Goal: Transaction & Acquisition: Subscribe to service/newsletter

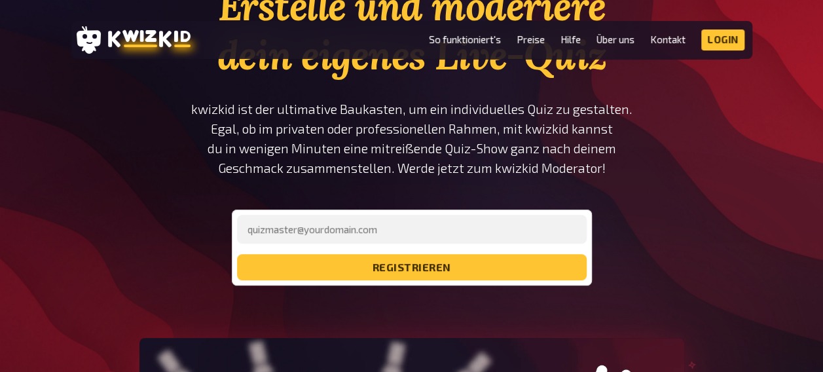
scroll to position [126, 0]
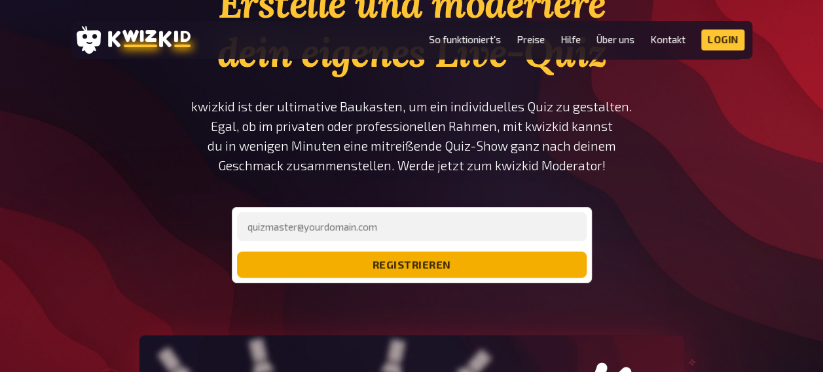
click at [405, 272] on button "registrieren" at bounding box center [412, 264] width 350 height 26
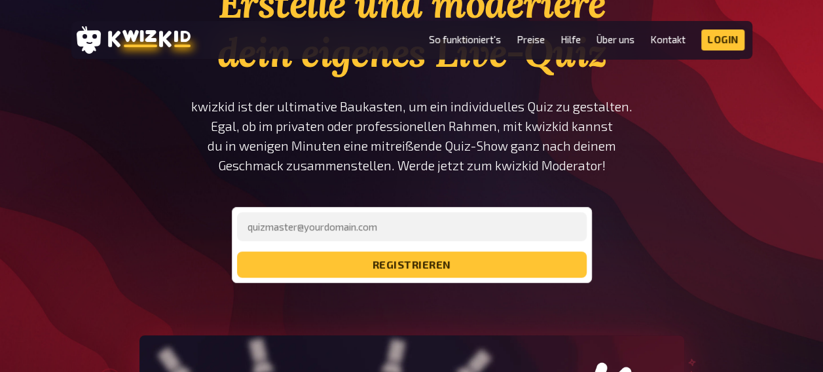
click at [646, 162] on section "Erstelle und moderiere dein eigenes Live-Quiz kwizkid ist der ultimative Baukas…" at bounding box center [411, 346] width 681 height 734
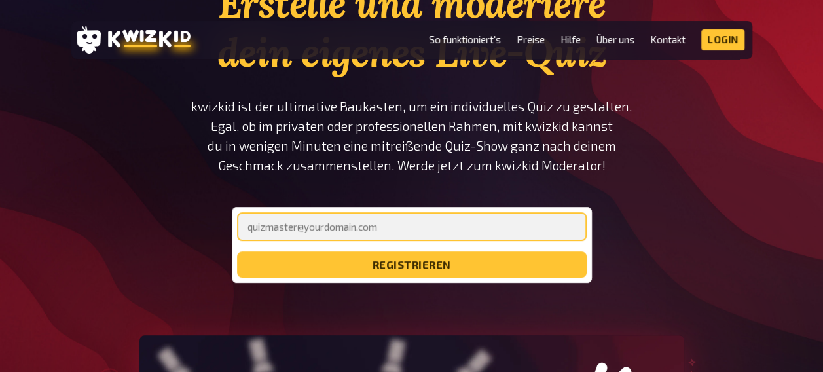
click at [390, 236] on input "email" at bounding box center [412, 226] width 350 height 29
type input "[EMAIL_ADDRESS][DOMAIN_NAME]"
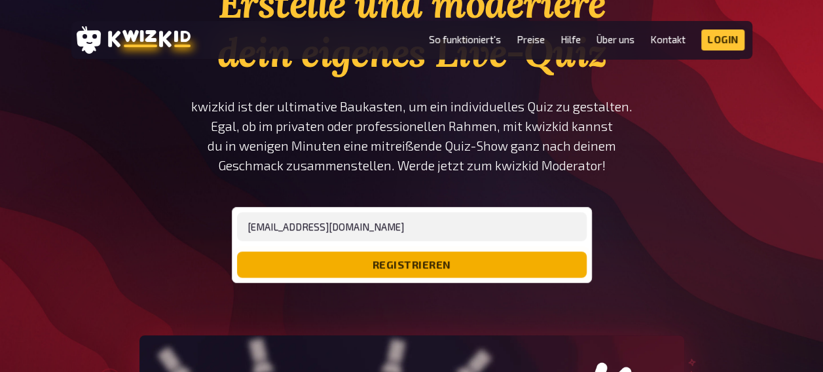
click at [421, 255] on button "registrieren" at bounding box center [412, 264] width 350 height 26
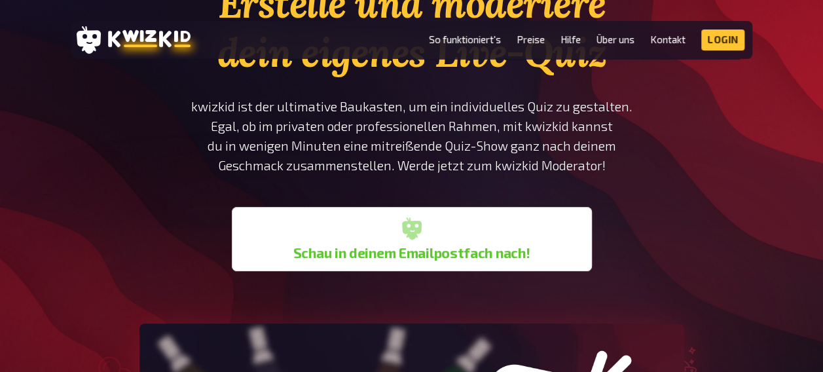
click at [437, 245] on b "Schau in deinem Emailpostfach nach!" at bounding box center [411, 253] width 237 height 16
click at [408, 234] on icon at bounding box center [412, 228] width 20 height 22
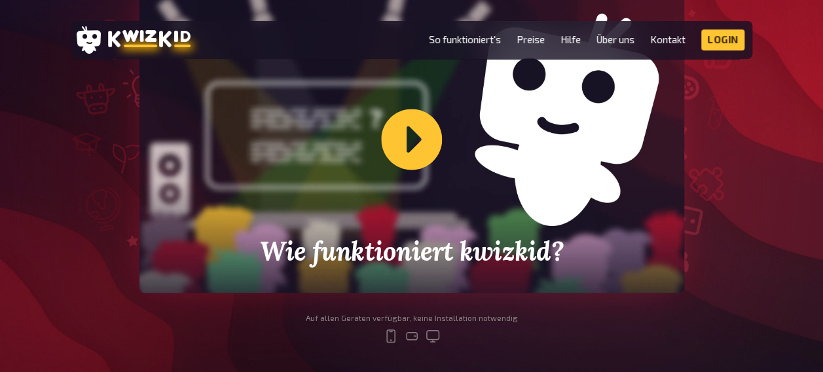
scroll to position [461, 0]
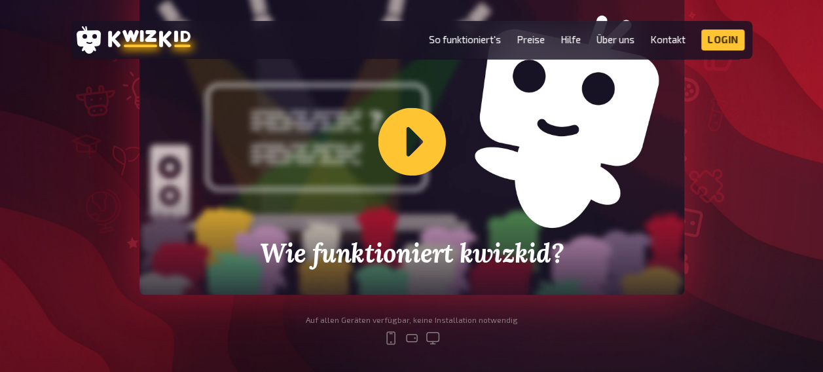
click at [409, 148] on div "Wie funktioniert kwizkid?" at bounding box center [411, 141] width 545 height 306
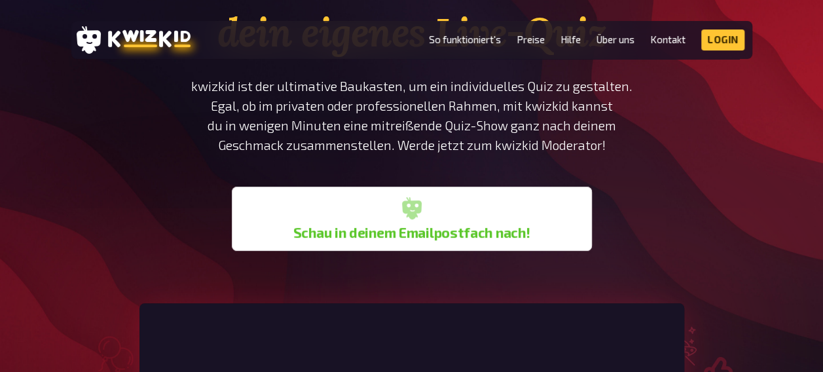
scroll to position [145, 0]
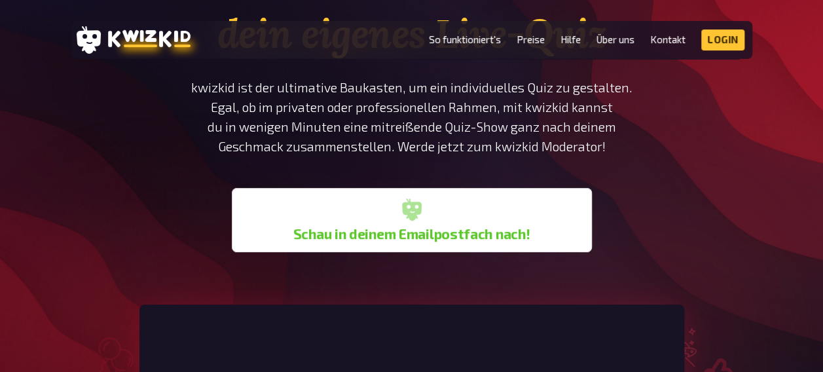
click at [445, 31] on li "So funktioniert's" at bounding box center [465, 39] width 72 height 21
click at [445, 35] on link "So funktioniert's" at bounding box center [465, 39] width 72 height 11
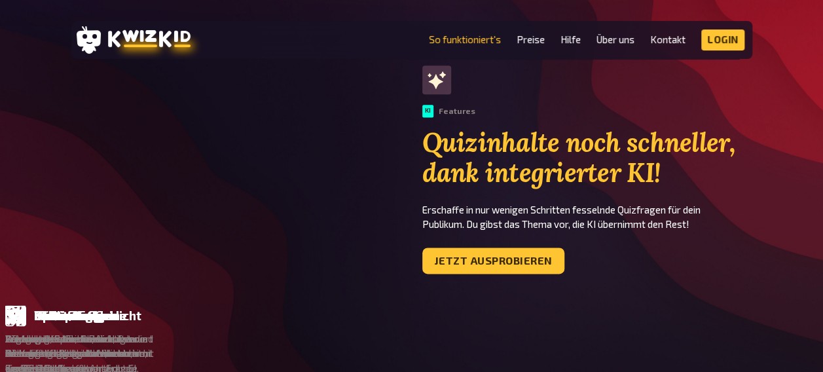
scroll to position [825, 0]
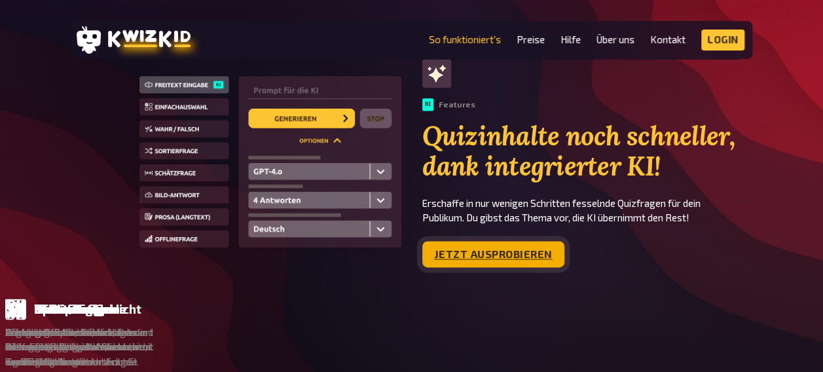
click at [479, 263] on link "Jetzt ausprobieren" at bounding box center [493, 254] width 142 height 26
